Goal: Information Seeking & Learning: Learn about a topic

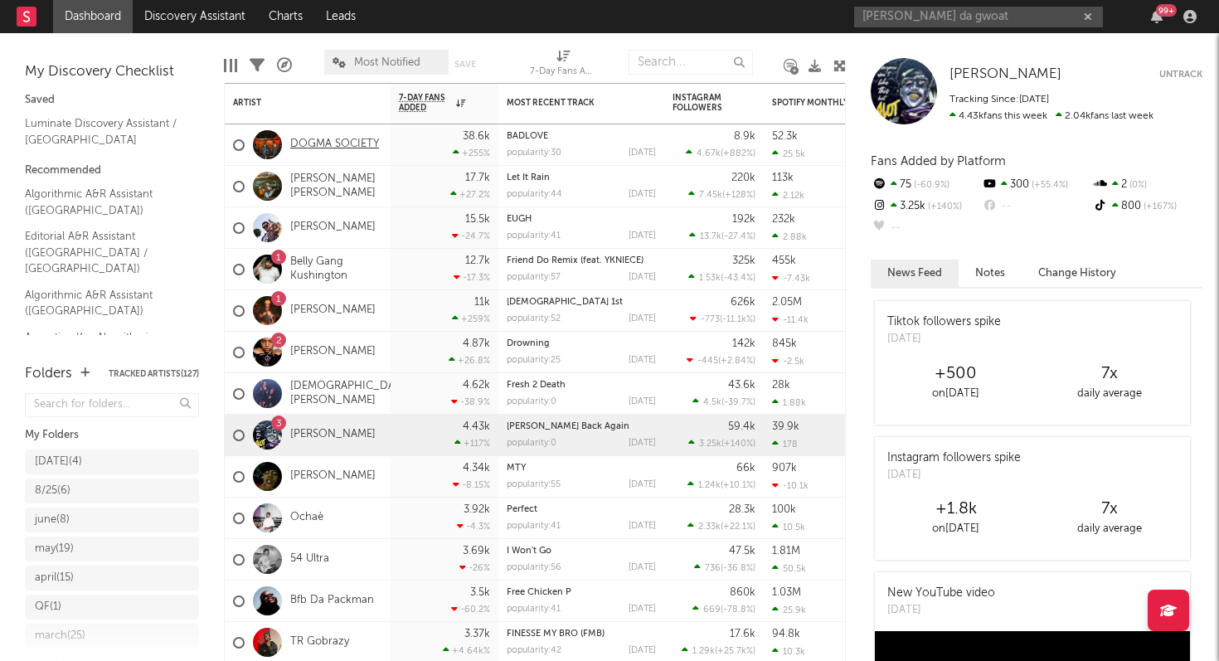
click at [353, 139] on link "DOGMA SOCIETY" at bounding box center [334, 145] width 89 height 14
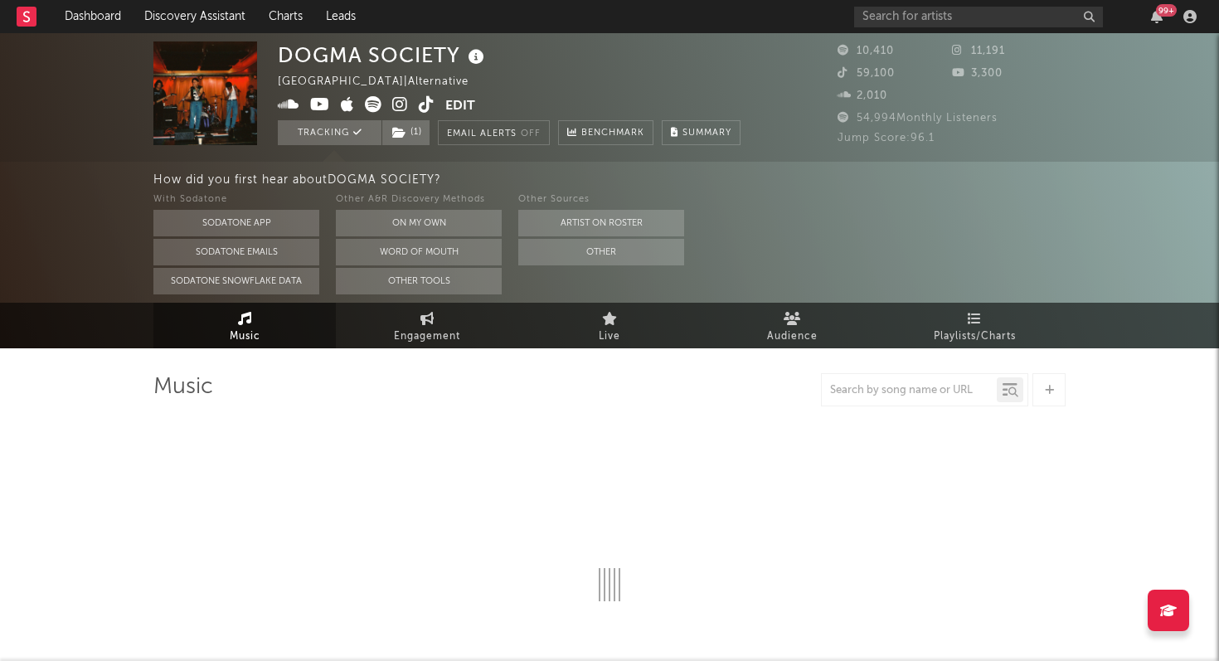
select select "6m"
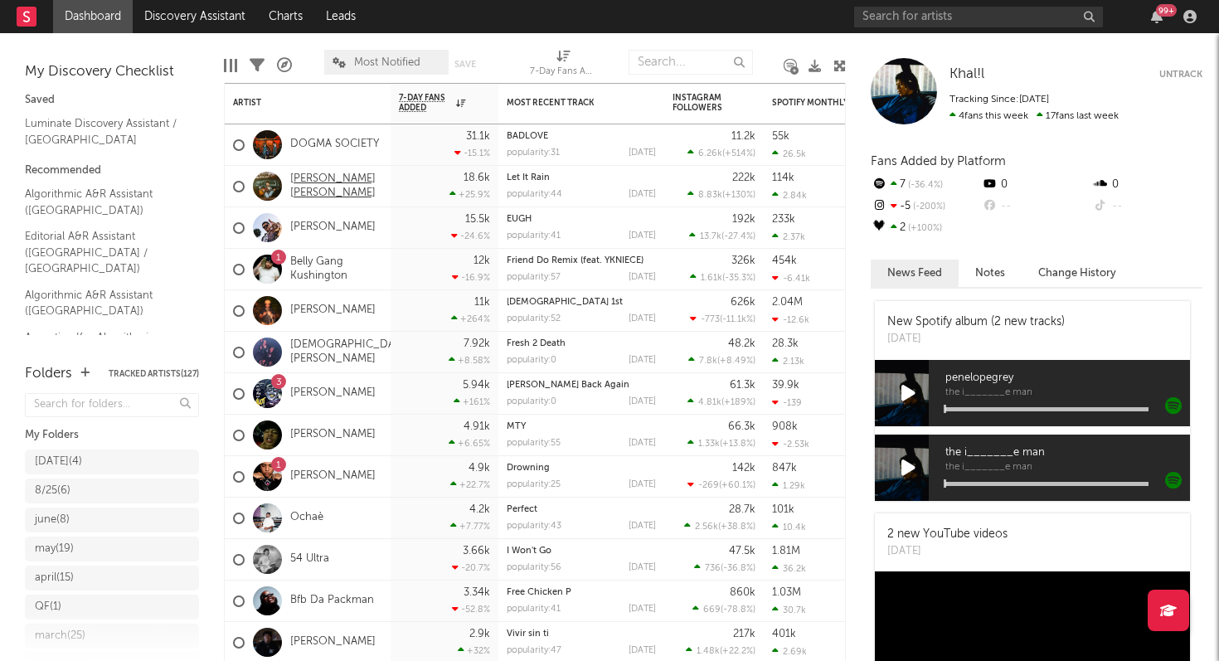
click at [303, 187] on link "[PERSON_NAME] [PERSON_NAME]" at bounding box center [336, 186] width 92 height 28
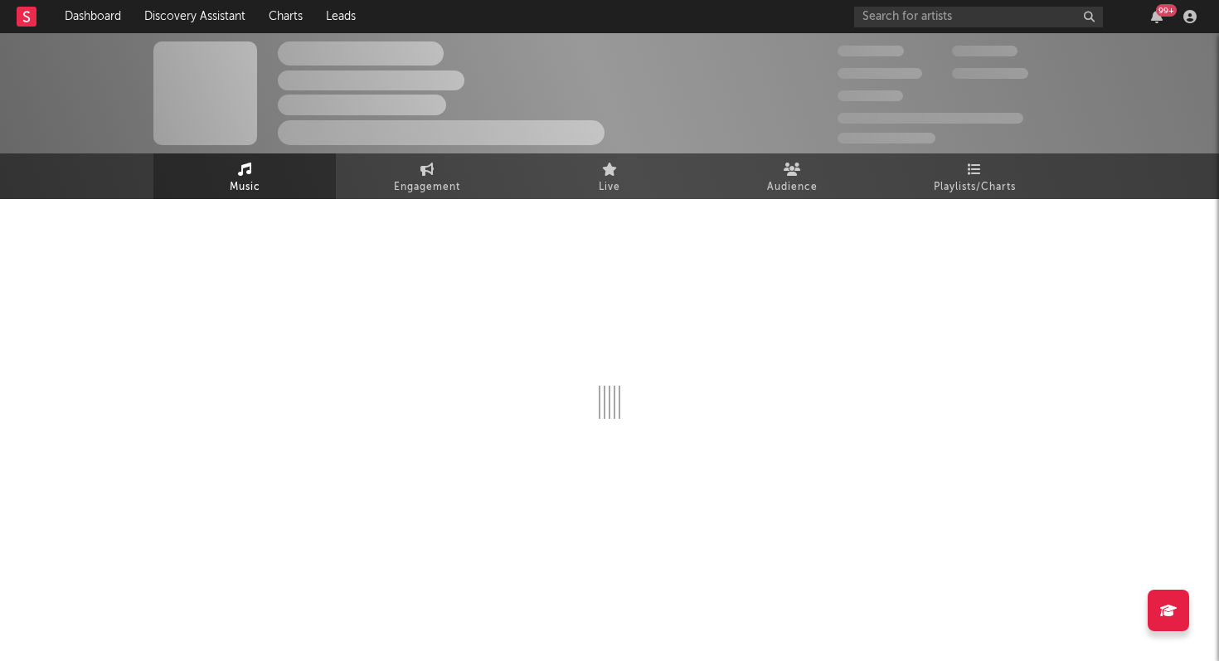
select select "6m"
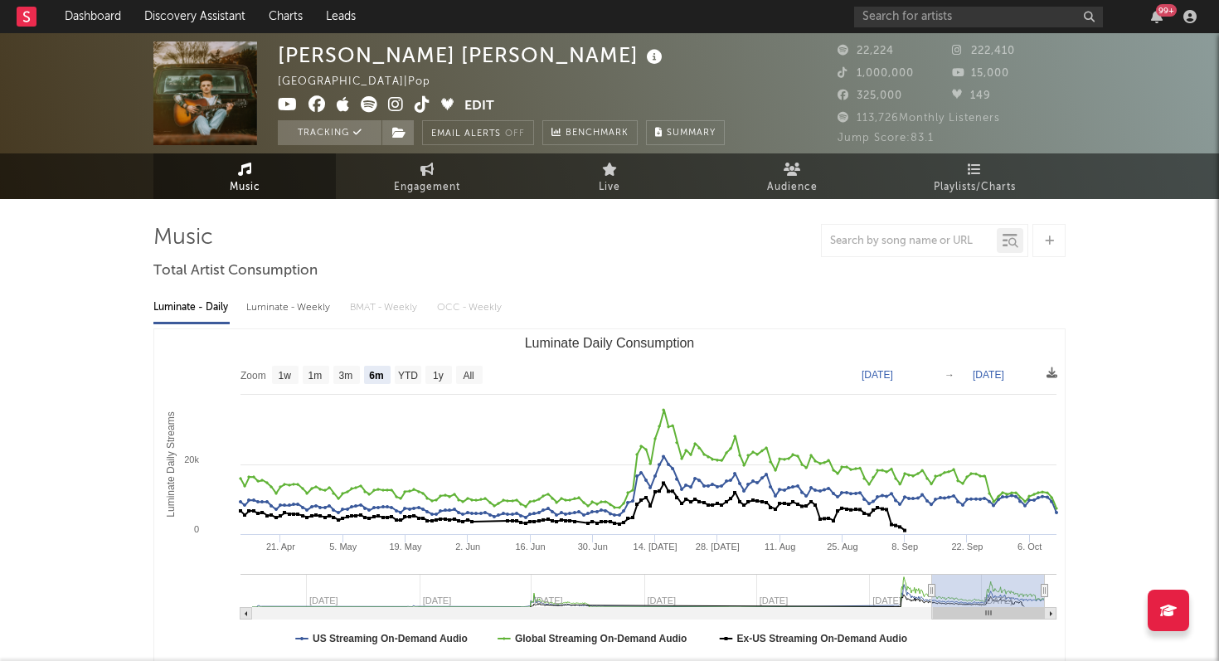
click at [281, 307] on div "Luminate - Weekly" at bounding box center [289, 308] width 87 height 28
select select "6m"
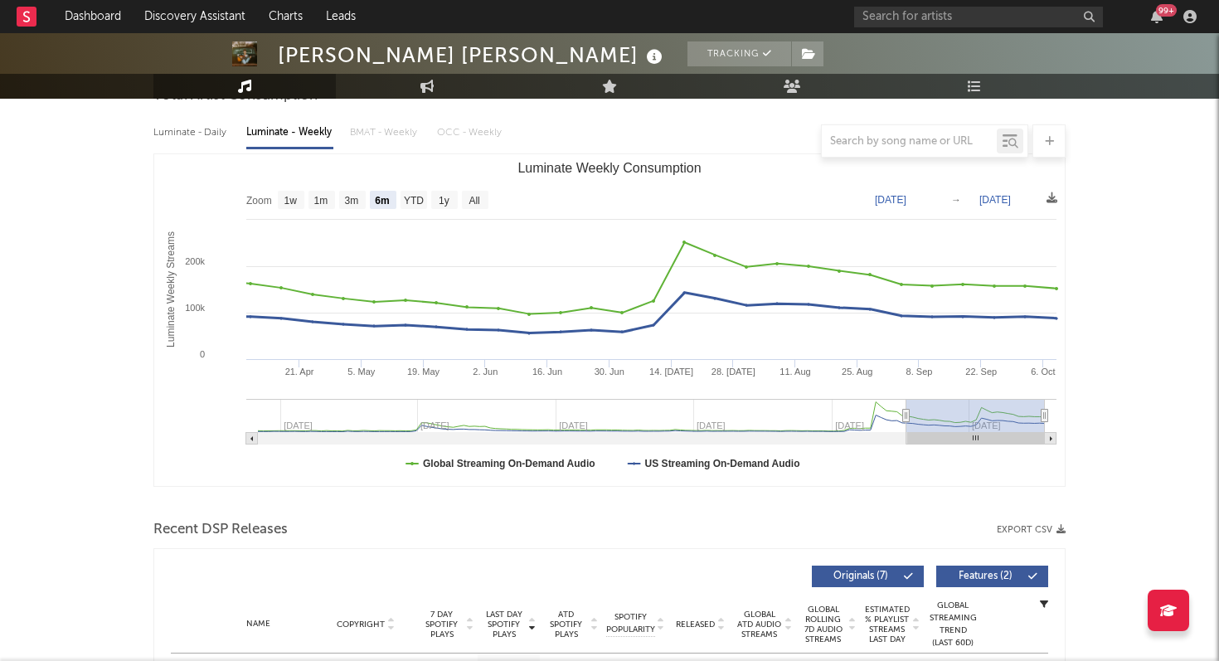
scroll to position [304, 0]
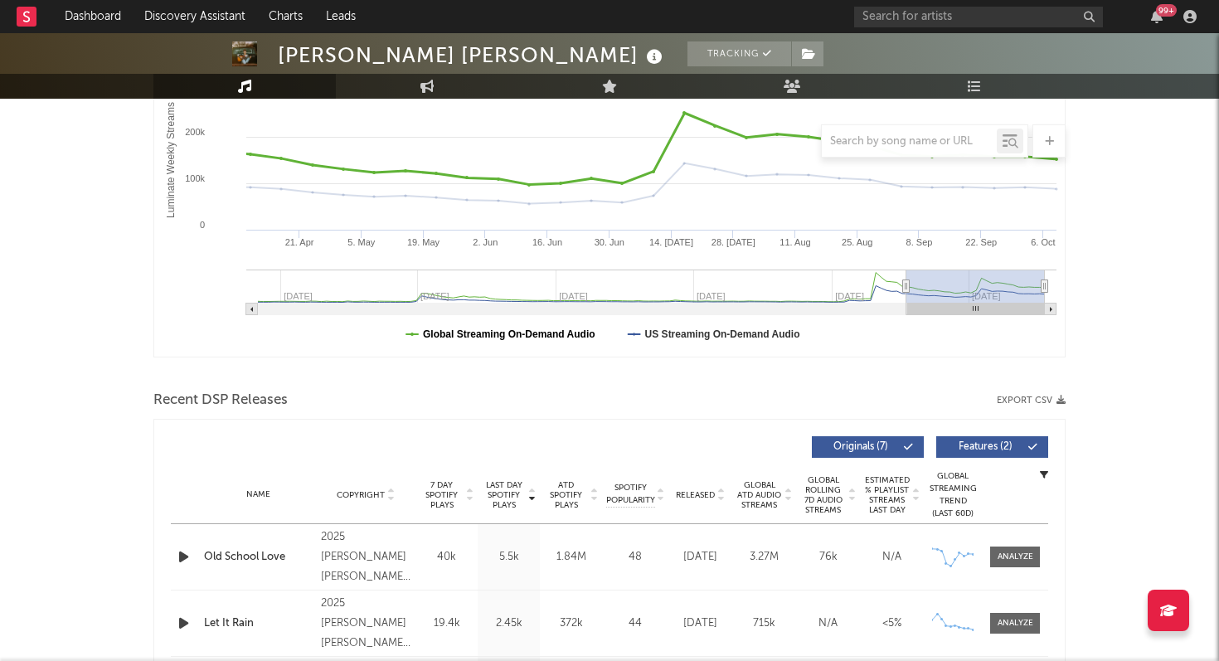
click at [512, 334] on text "Global Streaming On-Demand Audio" at bounding box center [509, 334] width 172 height 12
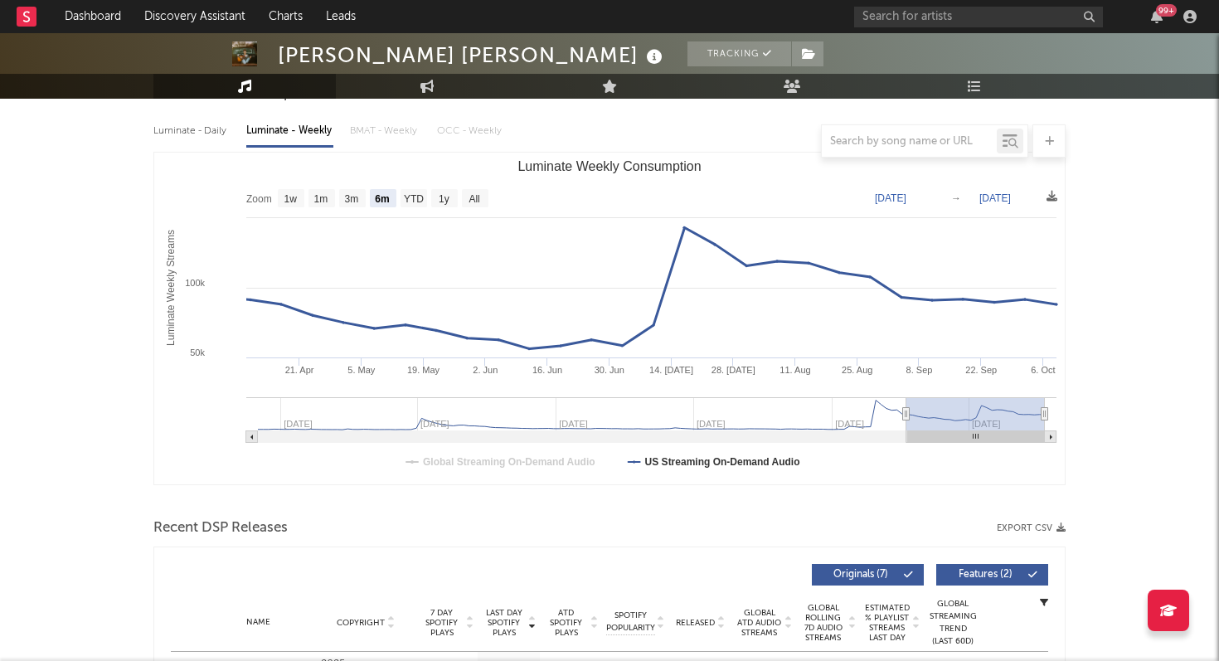
scroll to position [138, 0]
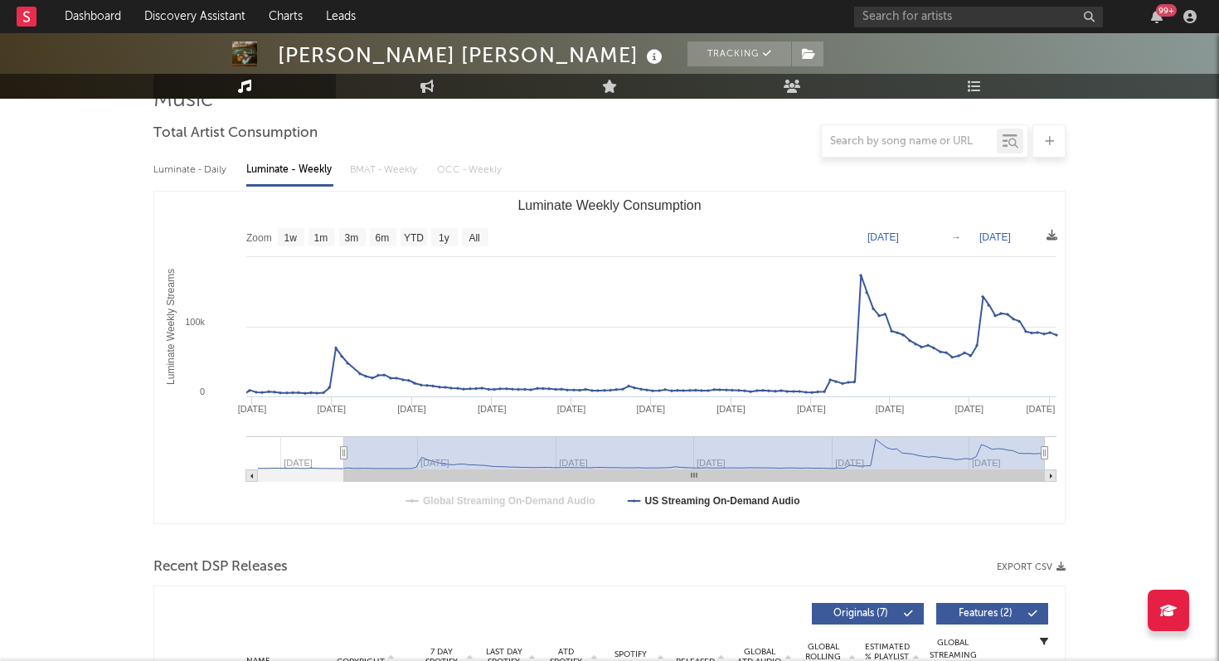
type input "[DATE]"
drag, startPoint x: 904, startPoint y: 452, endPoint x: 342, endPoint y: 454, distance: 561.4
click at [343, 454] on icon "Luminate Weekly Consumption" at bounding box center [344, 453] width 7 height 12
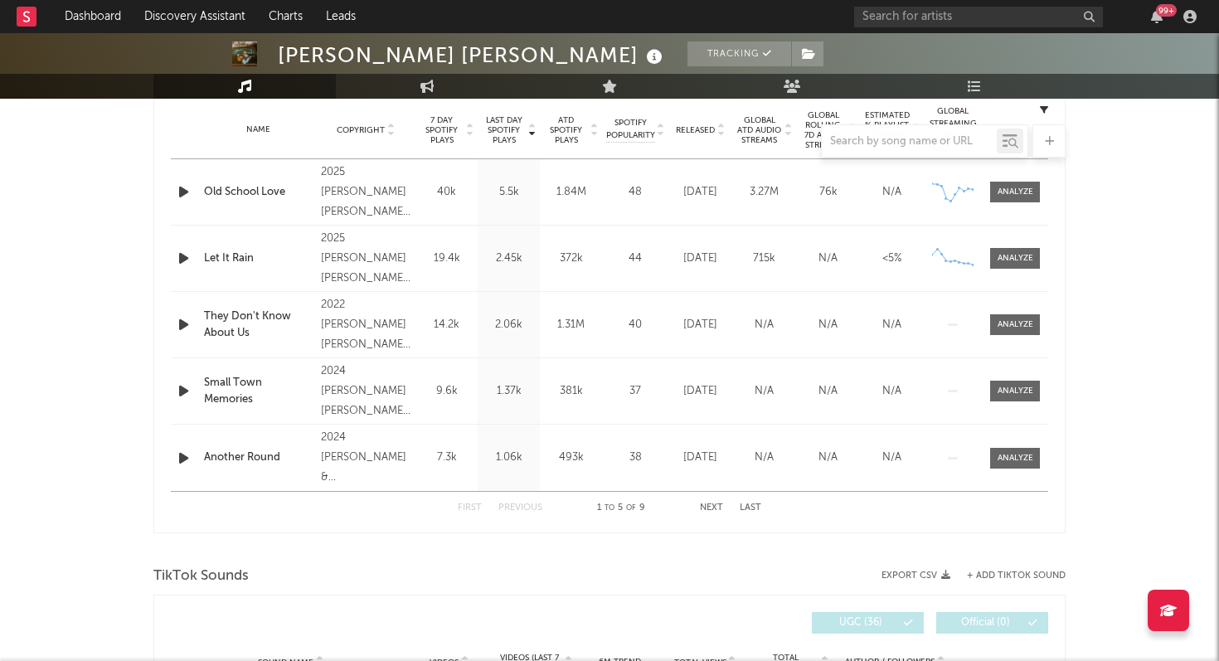
scroll to position [668, 0]
click at [707, 129] on div at bounding box center [609, 140] width 912 height 33
click at [697, 124] on div at bounding box center [609, 140] width 912 height 33
click at [696, 130] on div at bounding box center [609, 140] width 912 height 33
click at [692, 131] on div at bounding box center [609, 140] width 912 height 33
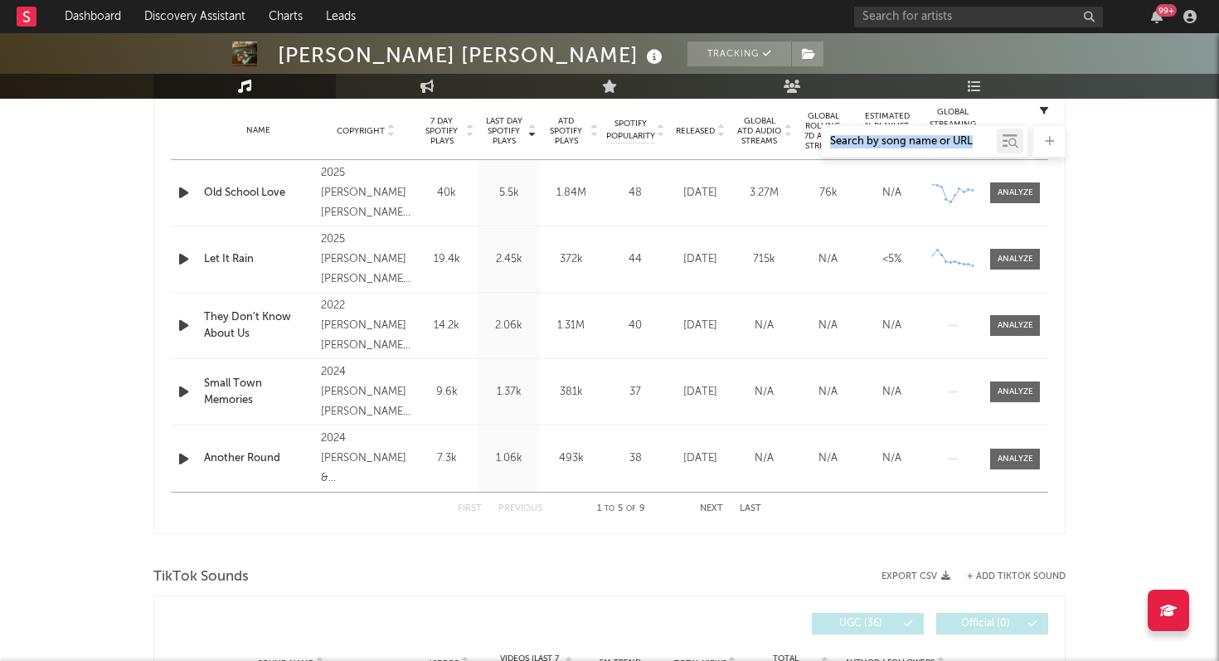
click at [692, 131] on div at bounding box center [609, 140] width 912 height 33
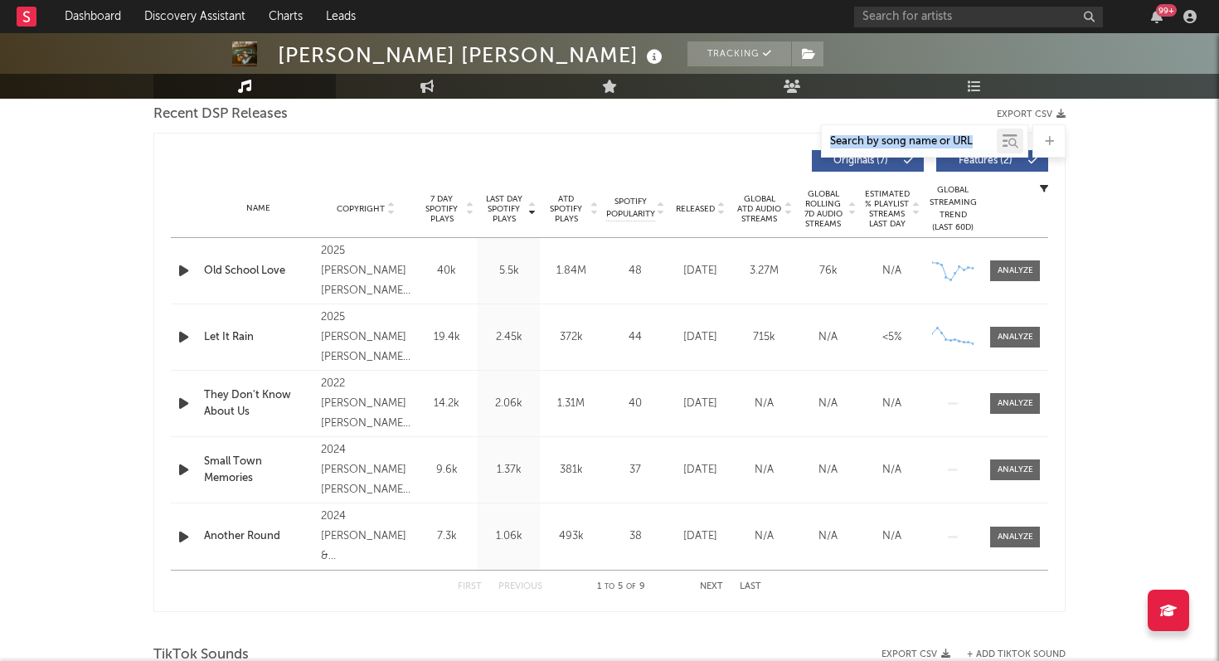
scroll to position [589, 0]
click at [687, 210] on span "Released" at bounding box center [695, 211] width 39 height 10
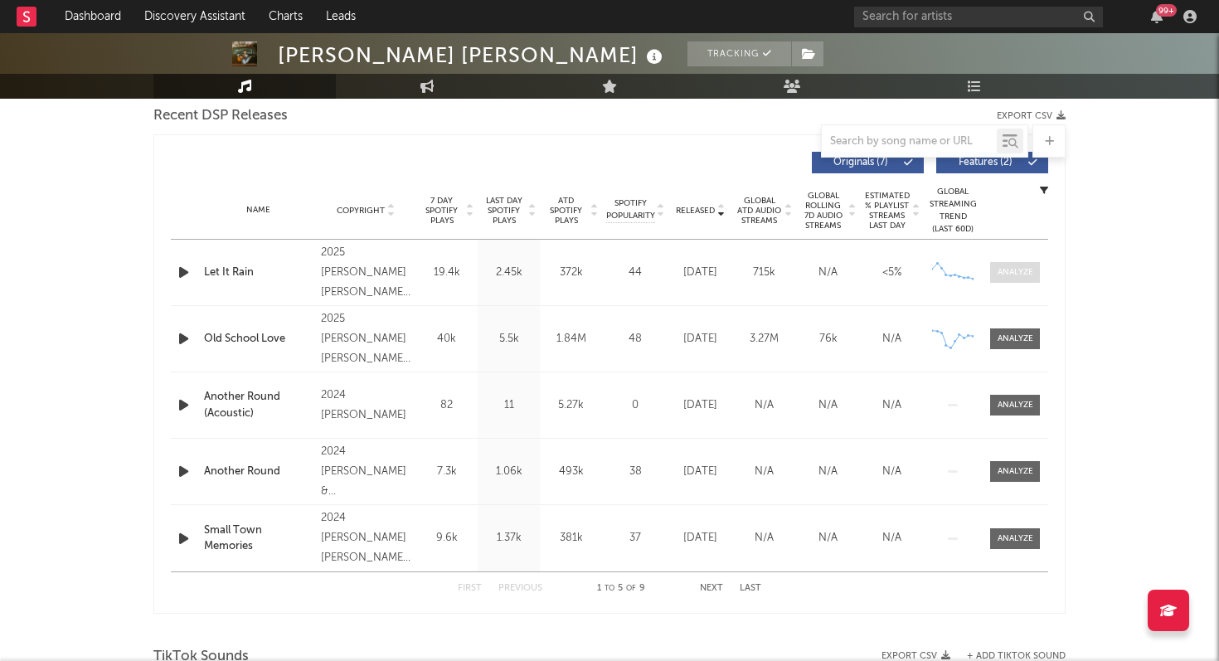
click at [1008, 278] on div at bounding box center [1016, 272] width 36 height 12
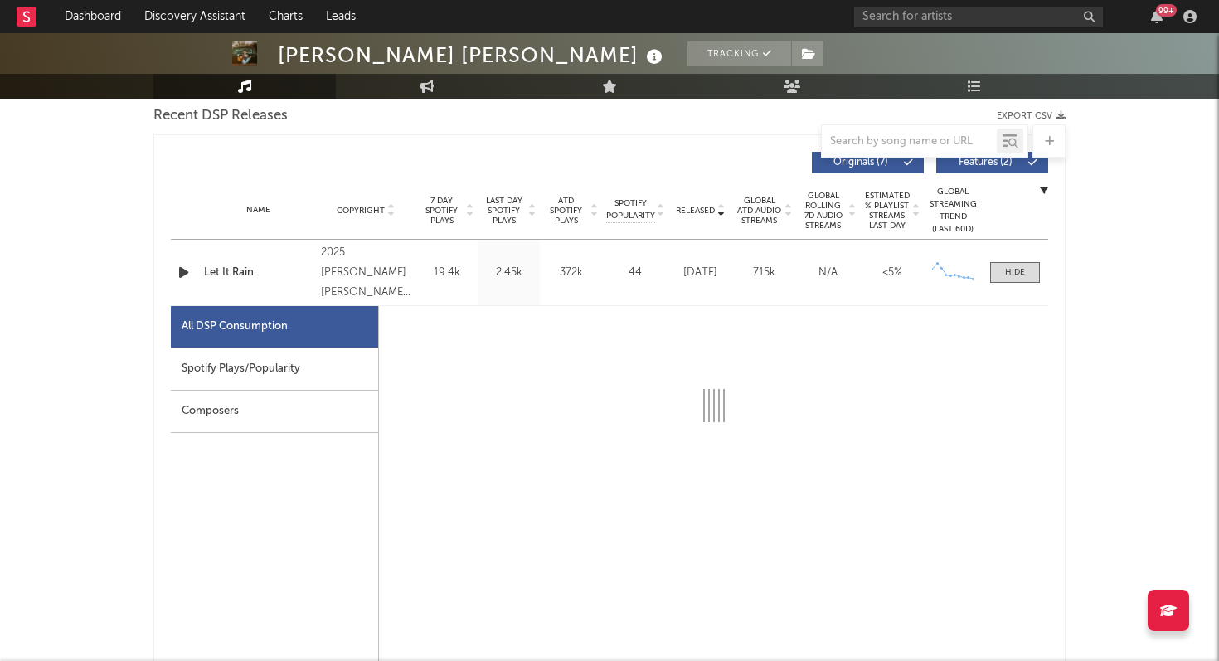
select select "1w"
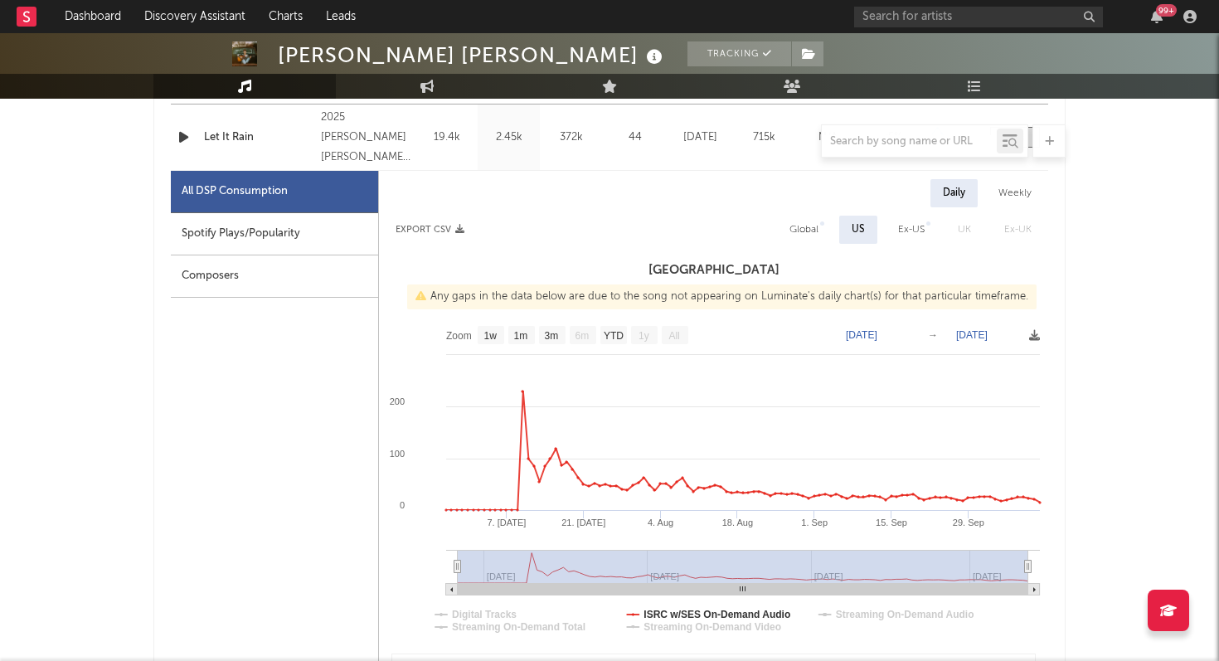
scroll to position [842, 0]
